Goal: Task Accomplishment & Management: Complete application form

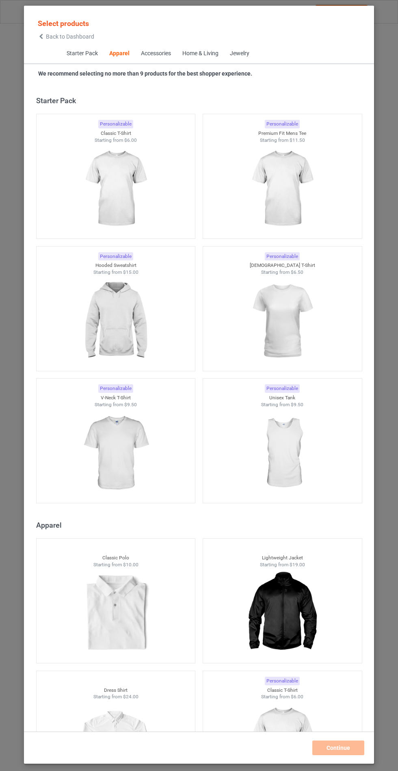
scroll to position [435, 0]
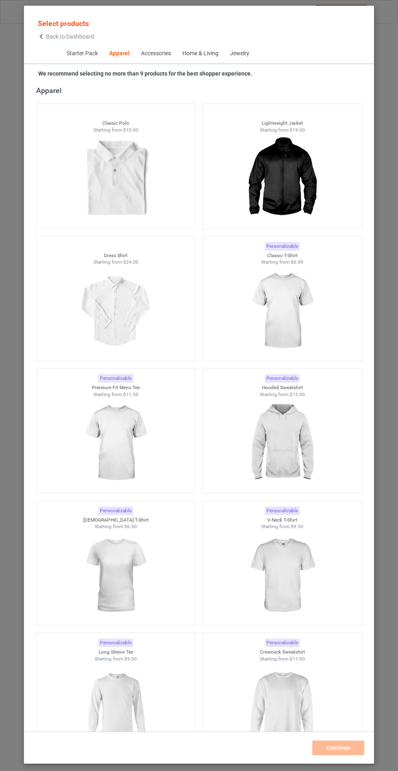
click at [299, 436] on img at bounding box center [282, 443] width 73 height 91
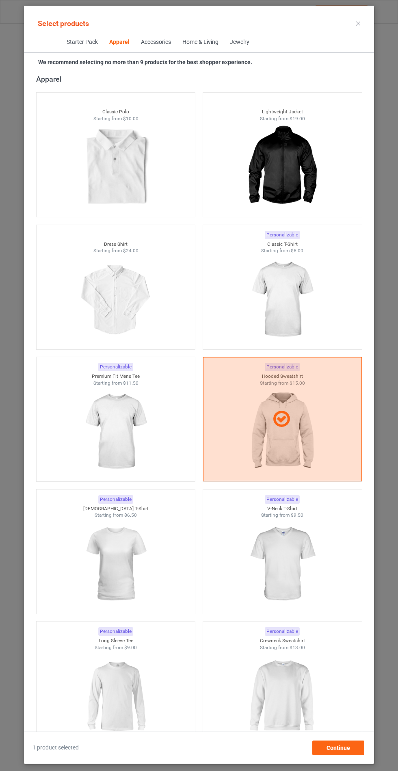
scroll to position [47, 0]
click at [329, 748] on span "Continue" at bounding box center [339, 748] width 24 height 7
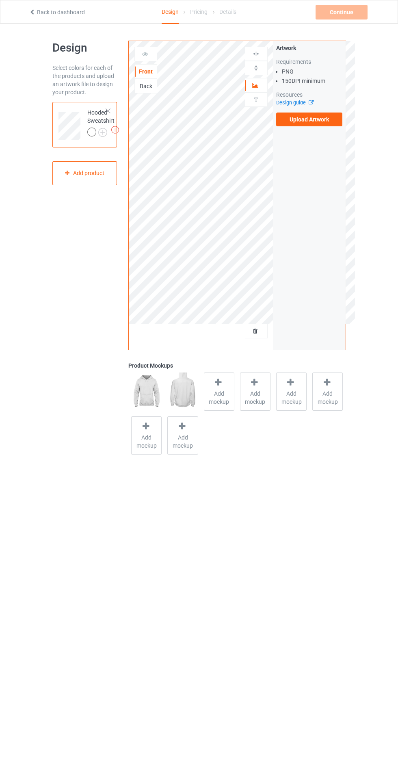
click at [141, 89] on div "Back" at bounding box center [146, 86] width 22 height 8
click at [333, 139] on div "Artwork Requirements PNG 150 DPI minimum Resources Design guide Upload Artwork" at bounding box center [309, 195] width 72 height 309
click at [323, 125] on label "Upload Artwork" at bounding box center [309, 120] width 67 height 14
click at [0, 0] on input "Upload Artwork" at bounding box center [0, 0] width 0 height 0
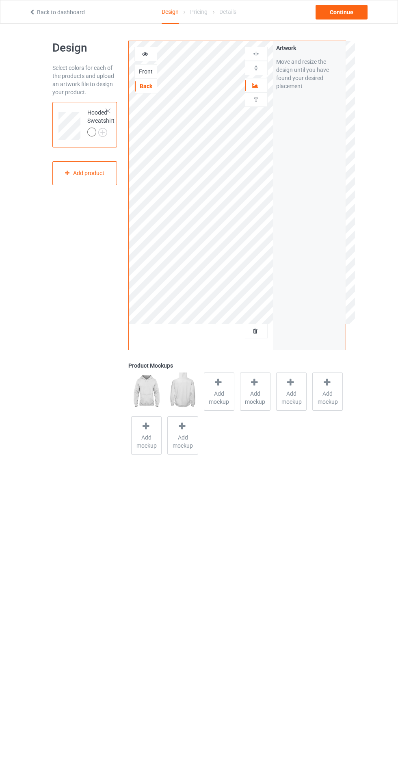
click at [90, 134] on div at bounding box center [91, 132] width 9 height 9
click at [0, 0] on img at bounding box center [0, 0] width 0 height 0
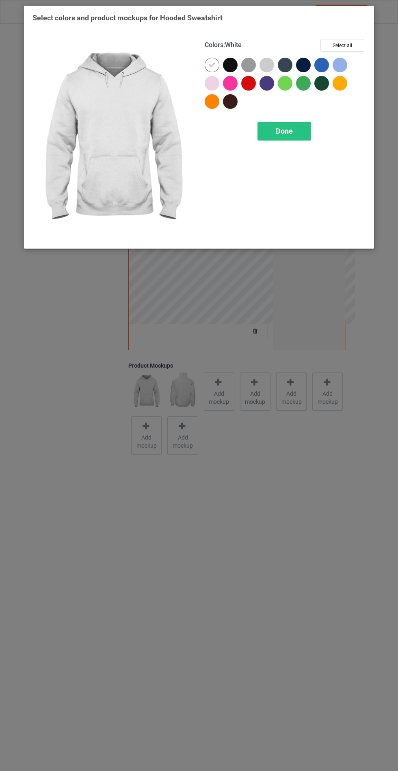
click at [348, 24] on div "Select colors and product mockups for Hooded Sweatshirt Colors : White Select a…" at bounding box center [199, 129] width 333 height 233
click at [223, 440] on div "Select colors and product mockups for Hooded Sweatshirt Colors : White Select a…" at bounding box center [199, 385] width 398 height 771
click at [279, 127] on span "Done" at bounding box center [284, 131] width 17 height 9
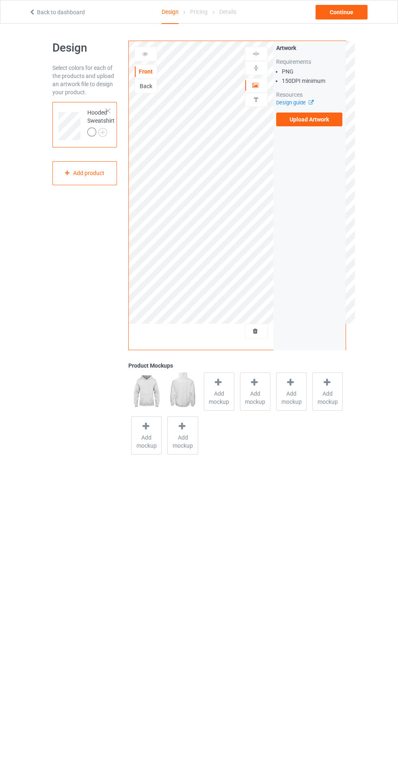
click at [106, 111] on div at bounding box center [108, 111] width 6 height 6
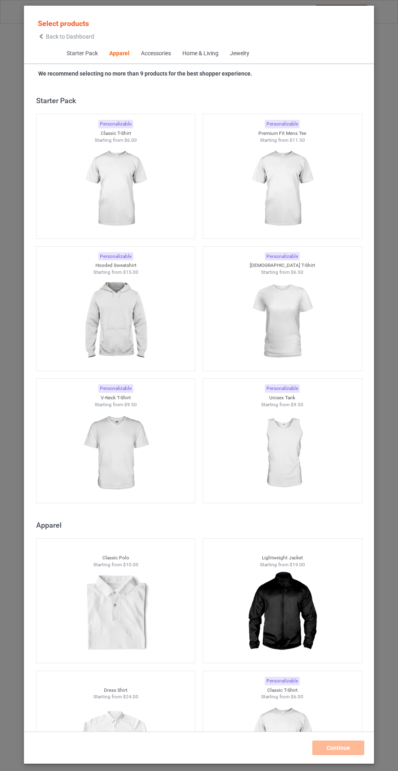
scroll to position [435, 0]
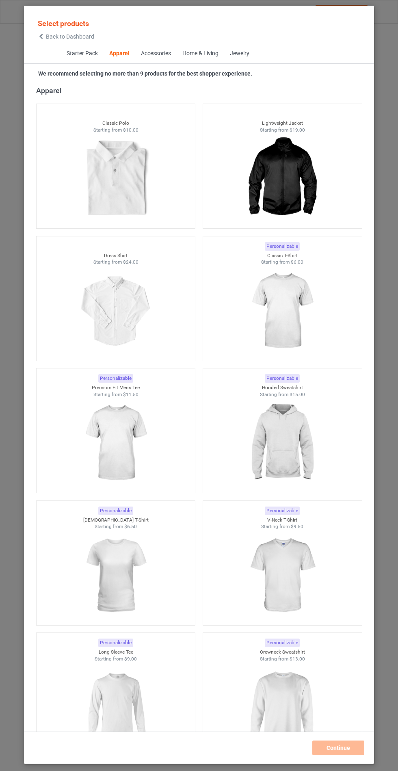
click at [48, 38] on span "Back to Dashboard" at bounding box center [70, 36] width 48 height 7
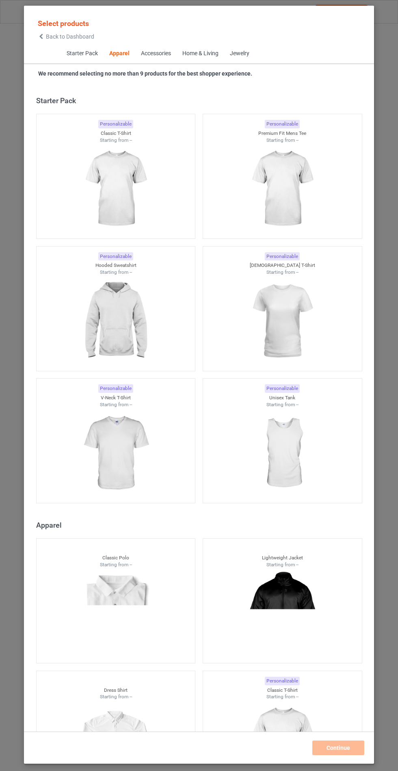
scroll to position [435, 0]
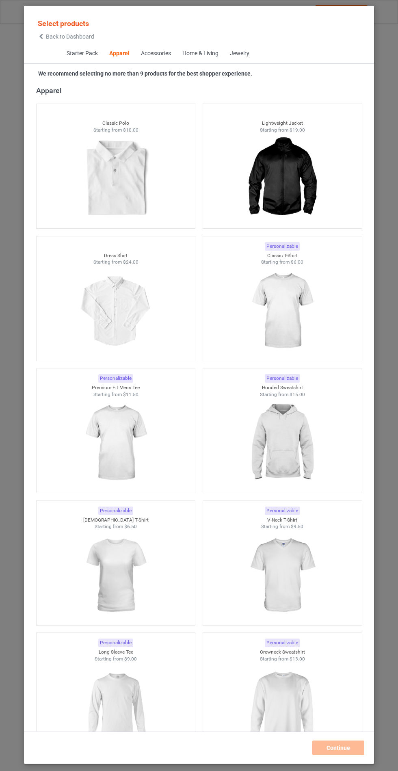
click at [314, 413] on img at bounding box center [282, 443] width 73 height 91
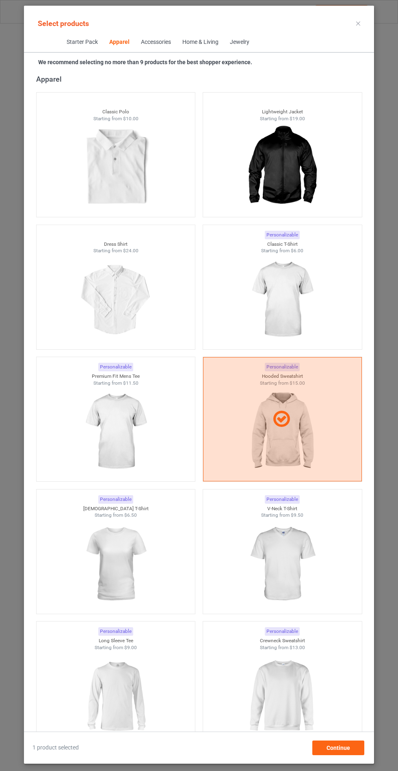
scroll to position [47, 0]
click at [357, 743] on div "Continue" at bounding box center [338, 748] width 52 height 15
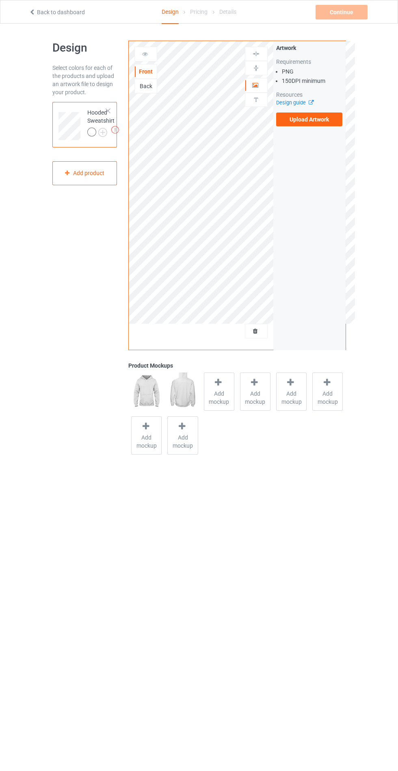
click at [147, 89] on div "Back" at bounding box center [146, 86] width 22 height 8
click at [334, 119] on label "Upload Artwork" at bounding box center [309, 120] width 67 height 14
click at [0, 0] on input "Upload Artwork" at bounding box center [0, 0] width 0 height 0
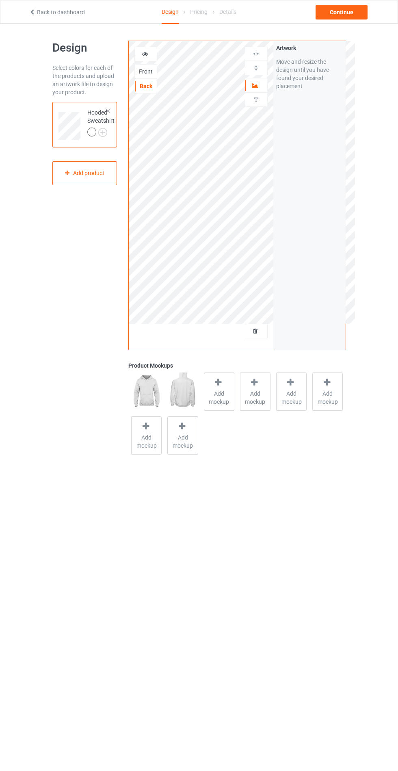
click at [0, 0] on img at bounding box center [0, 0] width 0 height 0
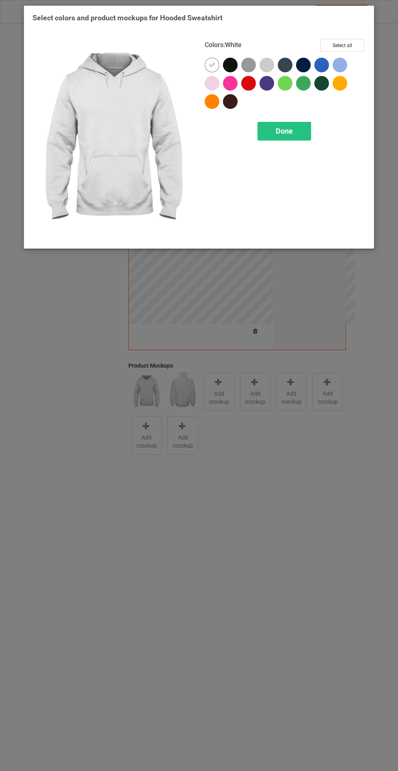
click at [226, 60] on div at bounding box center [230, 65] width 15 height 15
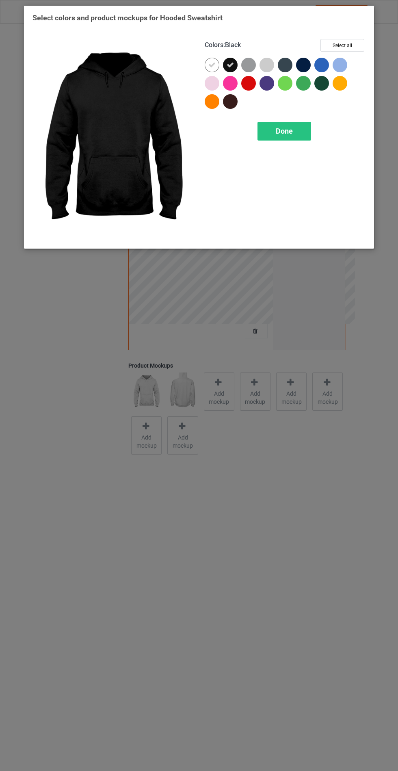
click at [302, 80] on div at bounding box center [303, 83] width 15 height 15
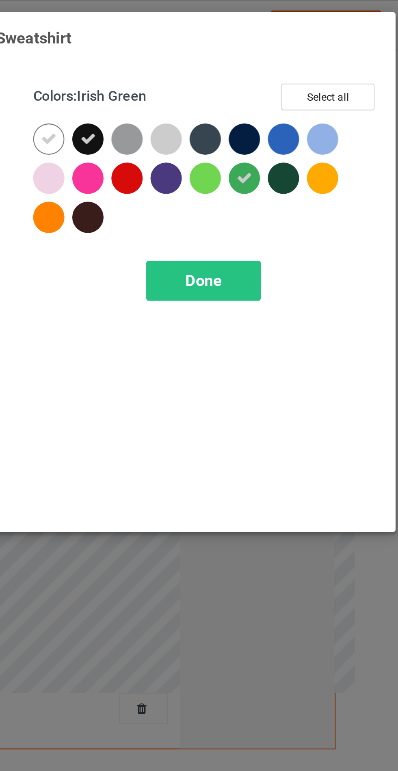
click at [303, 63] on div at bounding box center [303, 65] width 15 height 15
click at [304, 82] on icon at bounding box center [303, 83] width 7 height 7
click at [320, 67] on div at bounding box center [321, 65] width 15 height 15
click at [288, 66] on div at bounding box center [285, 65] width 15 height 15
click at [324, 87] on div at bounding box center [321, 83] width 15 height 15
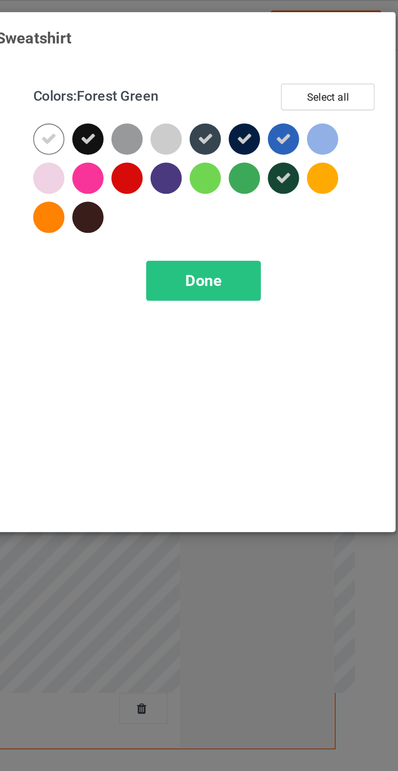
click at [269, 81] on div at bounding box center [267, 83] width 15 height 15
click at [230, 105] on div at bounding box center [230, 101] width 15 height 15
click at [249, 65] on div at bounding box center [248, 65] width 15 height 15
click at [284, 128] on span "Done" at bounding box center [284, 131] width 17 height 9
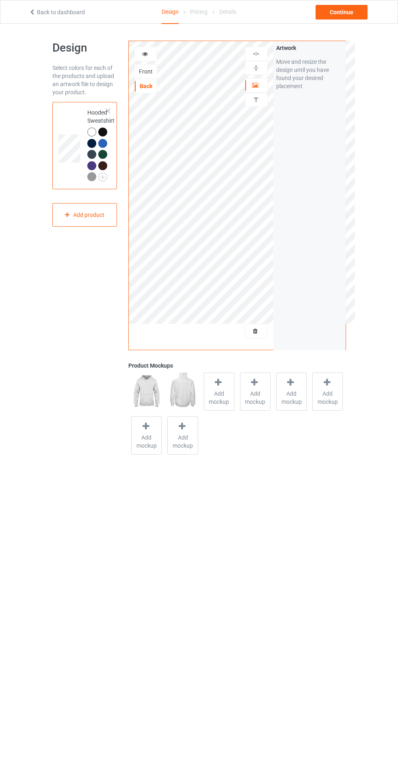
click at [225, 388] on div at bounding box center [218, 384] width 11 height 12
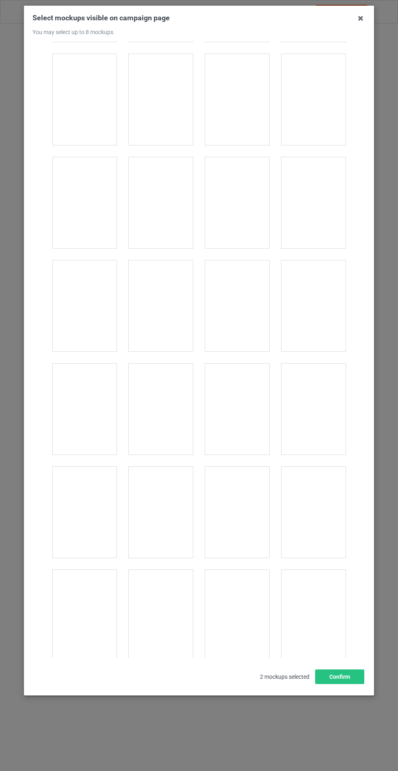
scroll to position [6389, 0]
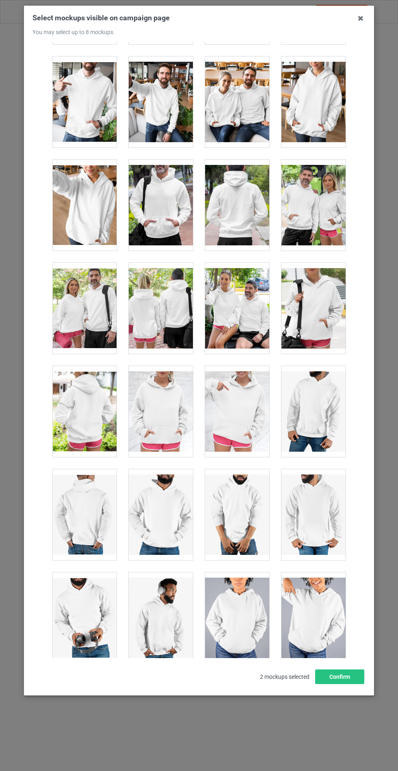
click at [245, 209] on div at bounding box center [237, 205] width 64 height 91
click at [350, 684] on button "Confirm" at bounding box center [339, 677] width 49 height 15
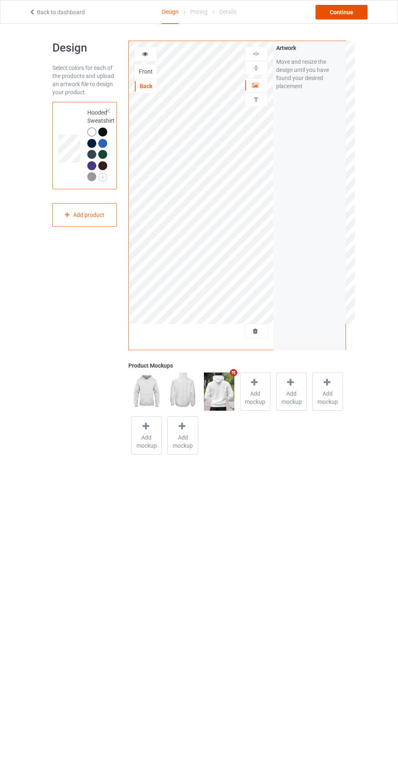
click at [334, 16] on div "Continue" at bounding box center [342, 12] width 52 height 15
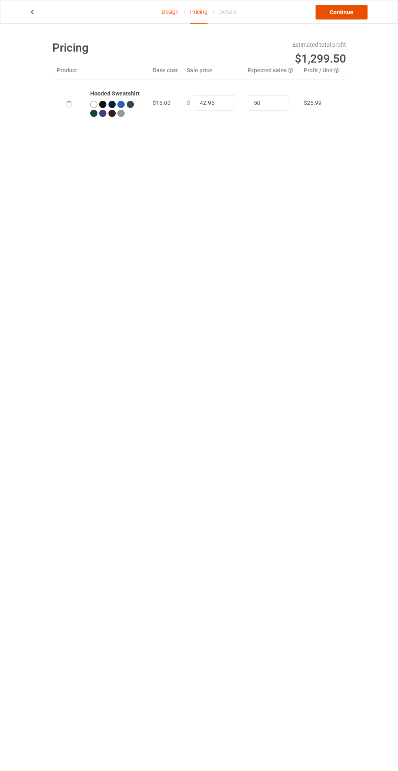
click at [351, 15] on link "Continue" at bounding box center [342, 12] width 52 height 15
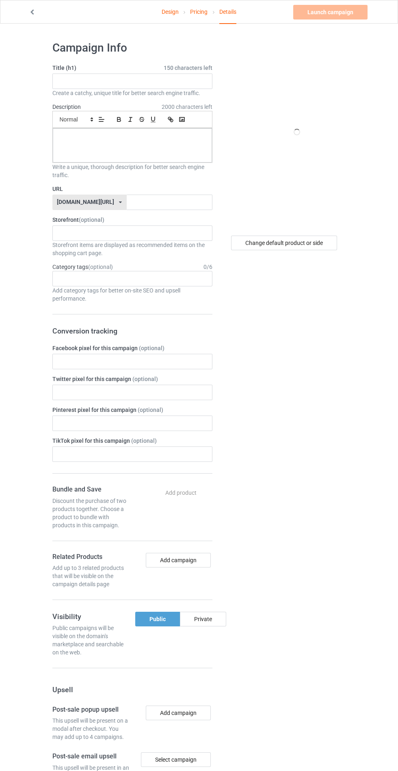
click at [189, 67] on span "150 characters left" at bounding box center [188, 68] width 49 height 8
click at [184, 68] on span "150 characters left" at bounding box center [188, 68] width 49 height 8
click at [167, 67] on span "150 characters left" at bounding box center [188, 68] width 49 height 8
click at [151, 81] on input "text" at bounding box center [132, 81] width 160 height 15
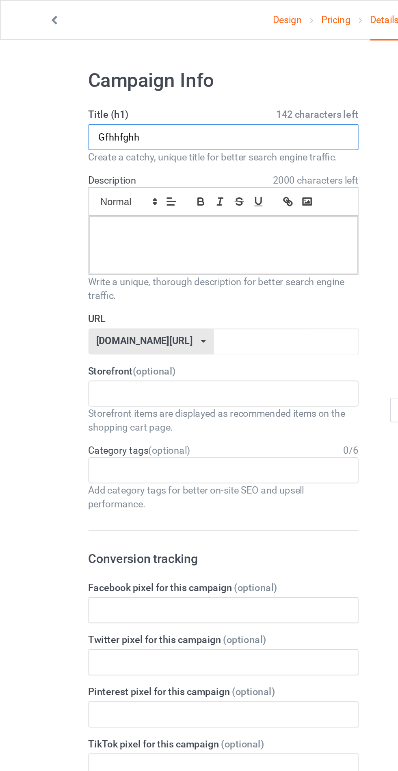
type input "Gfhhfghh"
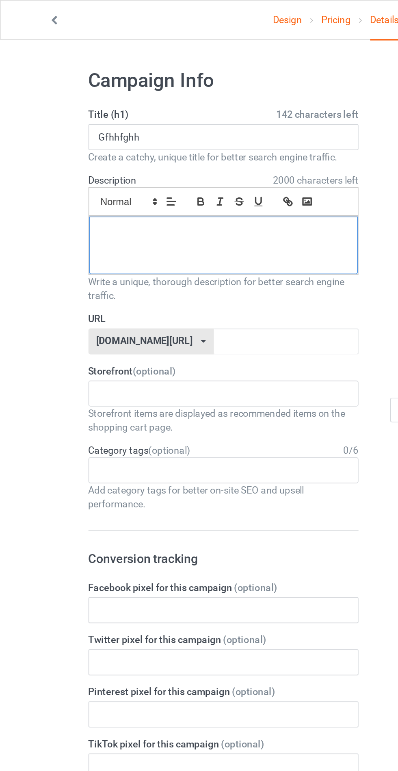
click at [154, 136] on p at bounding box center [132, 138] width 146 height 8
click at [192, 200] on input "text" at bounding box center [170, 202] width 86 height 15
click at [183, 146] on div at bounding box center [132, 145] width 159 height 34
click at [163, 200] on input "text" at bounding box center [170, 202] width 86 height 15
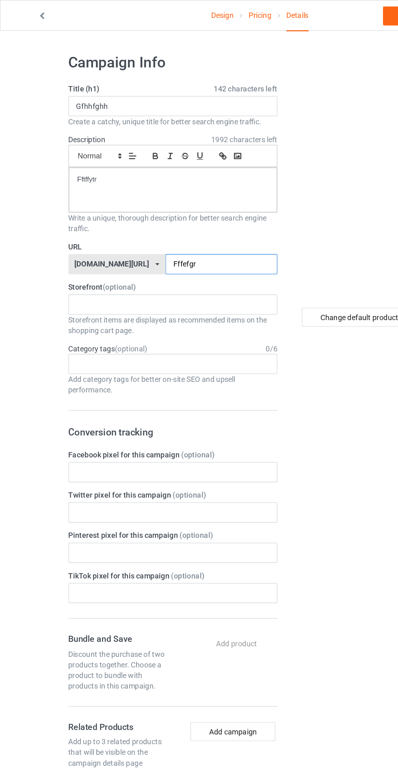
type input "Fffefgr"
click at [249, 286] on div "Change default product or side" at bounding box center [285, 493] width 134 height 917
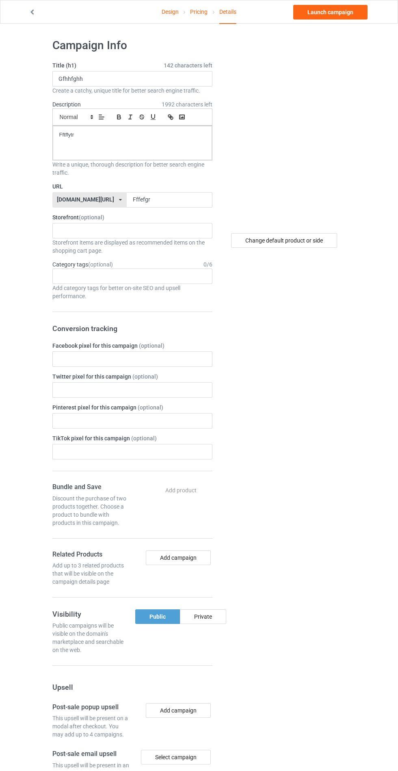
scroll to position [4, 0]
click at [191, 610] on div "Private" at bounding box center [203, 615] width 46 height 15
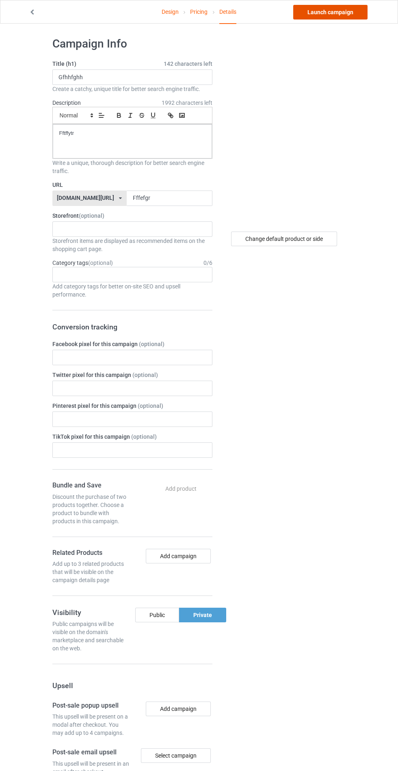
click at [306, 12] on link "Launch campaign" at bounding box center [330, 12] width 74 height 15
